Goal: Task Accomplishment & Management: Manage account settings

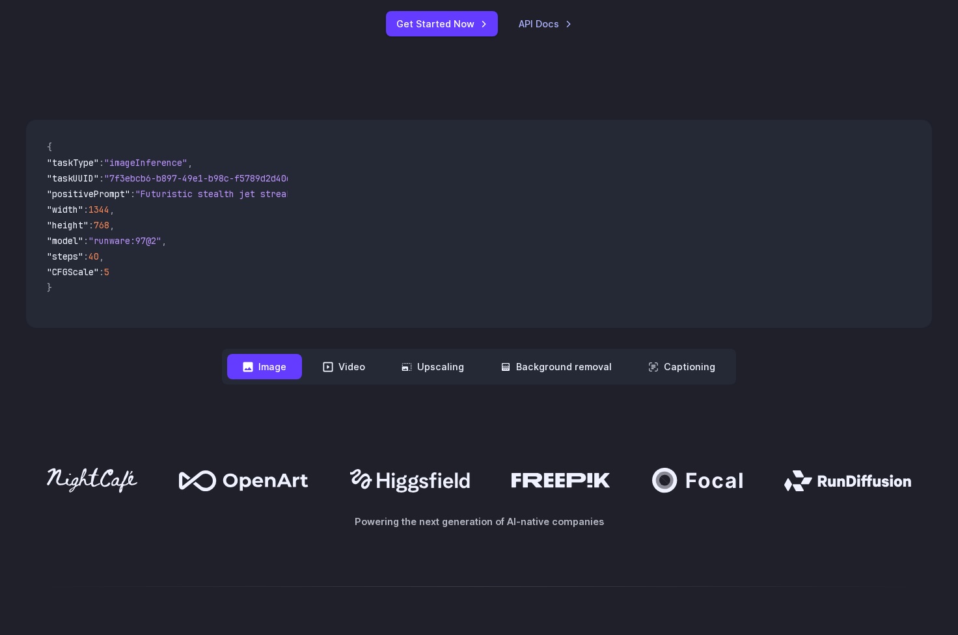
scroll to position [393, 0]
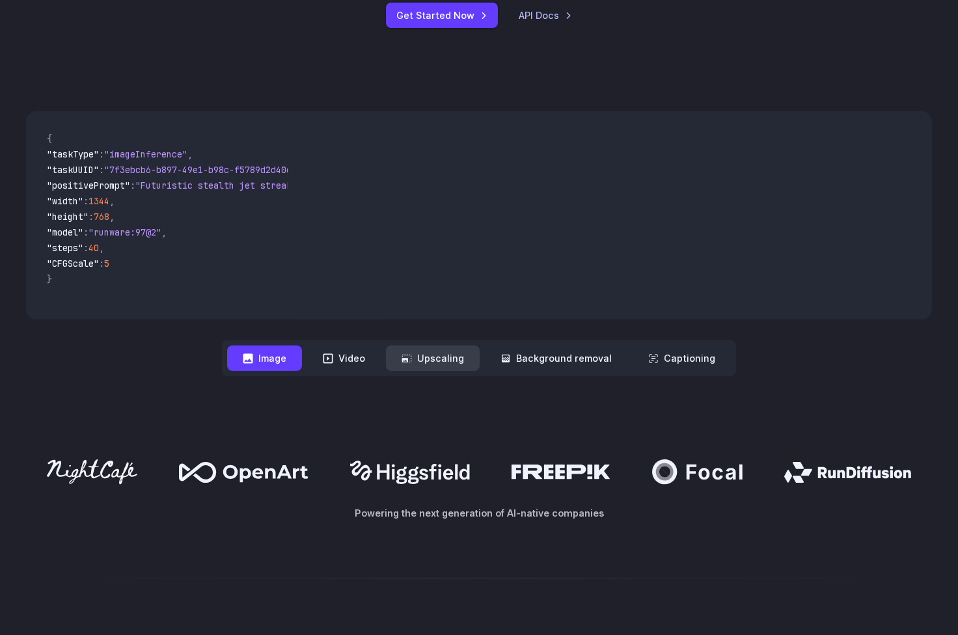
click at [427, 362] on button "Upscaling" at bounding box center [433, 357] width 94 height 25
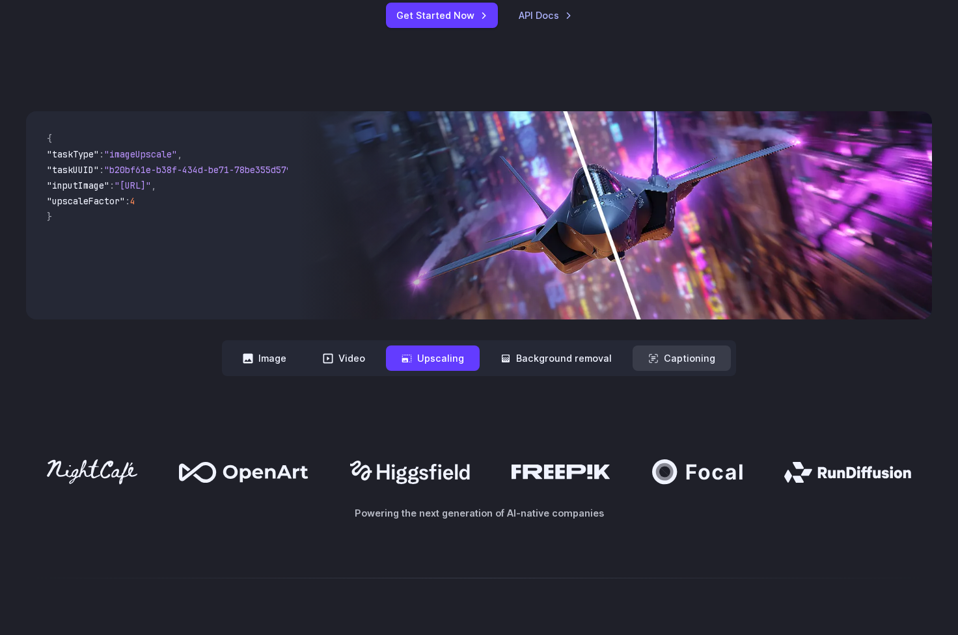
click at [636, 366] on button "Captioning" at bounding box center [681, 357] width 98 height 25
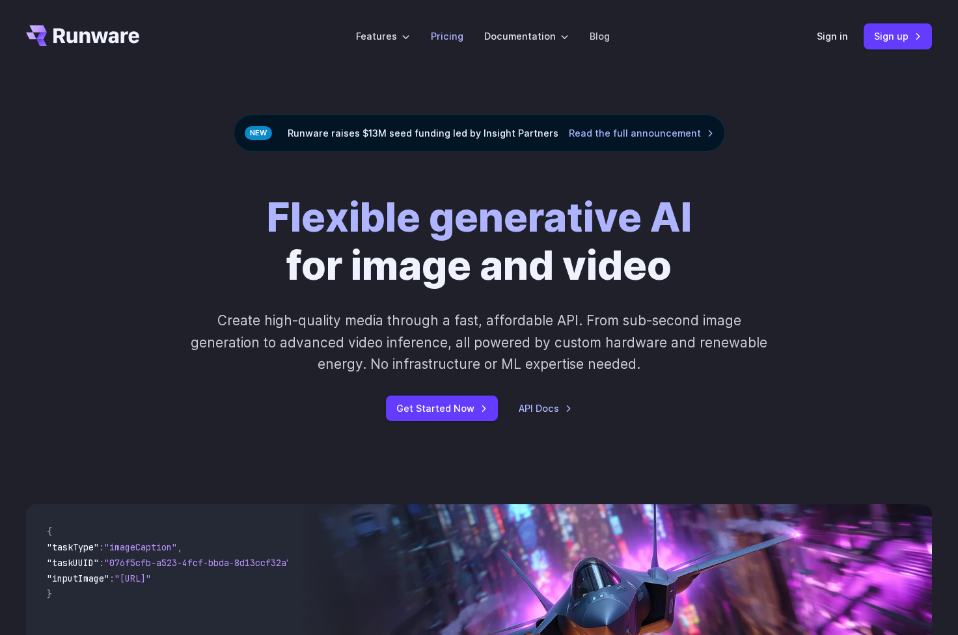
scroll to position [0, 0]
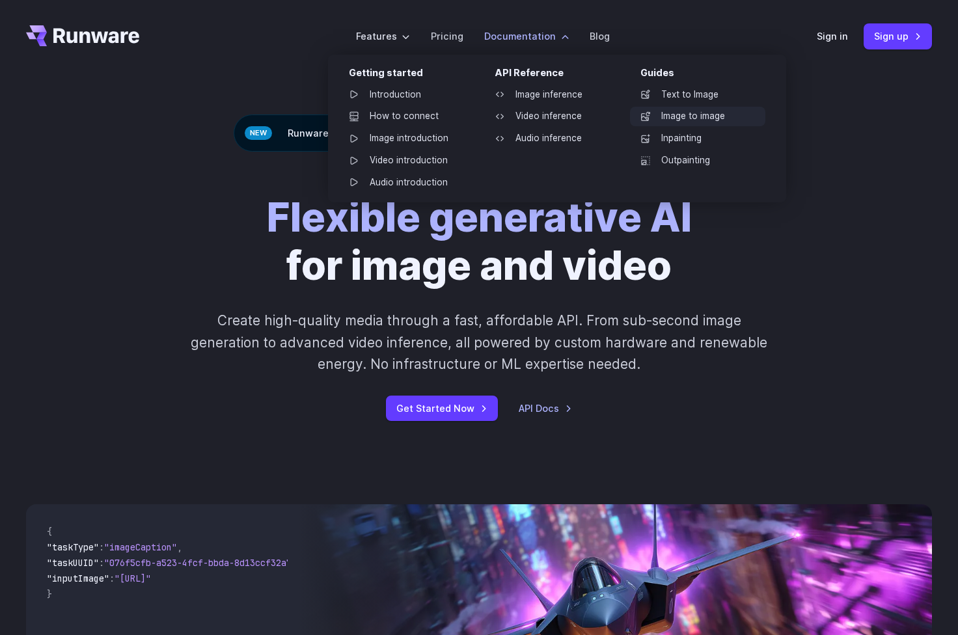
click at [687, 123] on link "Image to image" at bounding box center [697, 117] width 135 height 20
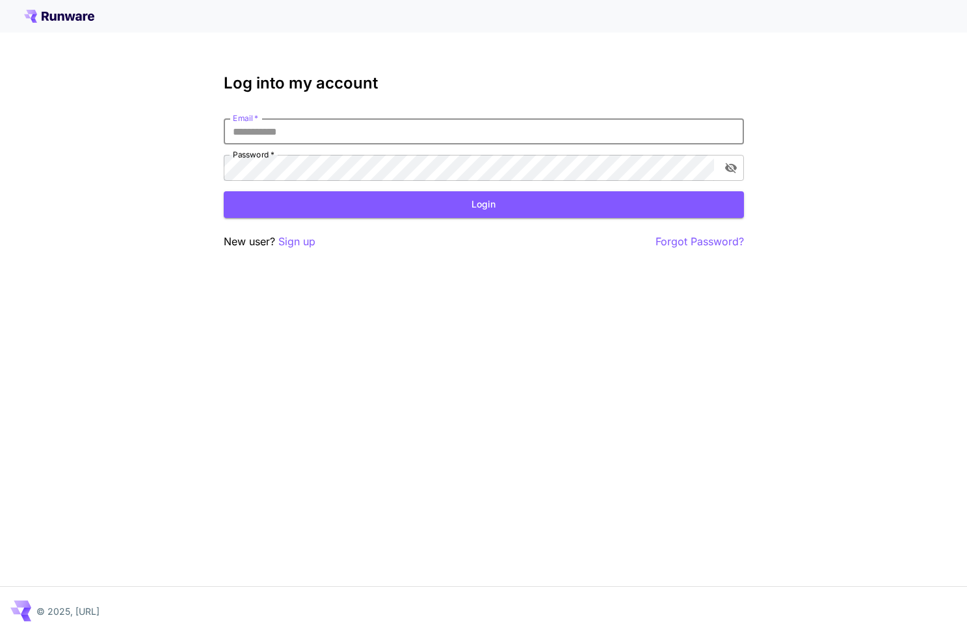
type input "**********"
click at [483, 204] on button "Login" at bounding box center [484, 204] width 520 height 27
